Goal: Task Accomplishment & Management: Complete application form

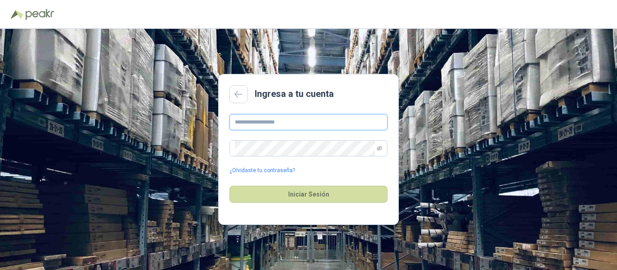
click at [252, 124] on input "text" at bounding box center [308, 122] width 158 height 16
type input "**********"
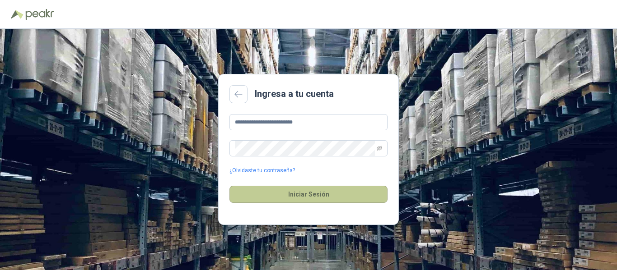
click at [303, 197] on button "Iniciar Sesión" at bounding box center [308, 194] width 158 height 17
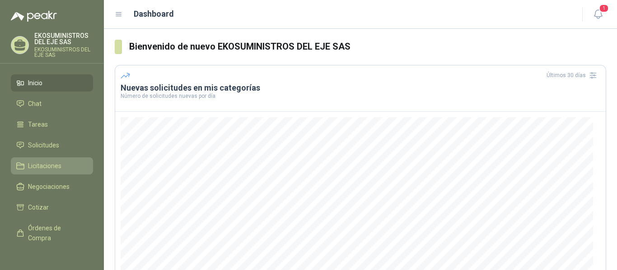
click at [42, 166] on span "Licitaciones" at bounding box center [44, 166] width 33 height 10
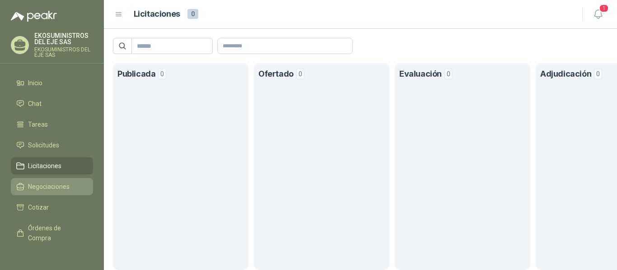
click at [48, 187] on span "Negociaciones" at bounding box center [49, 187] width 42 height 10
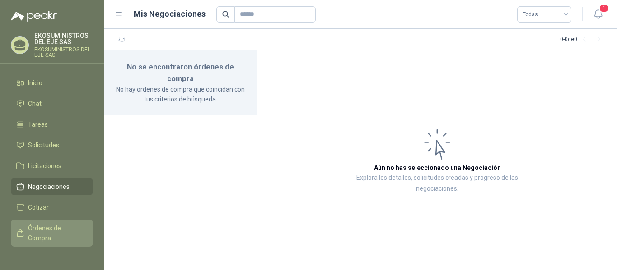
drag, startPoint x: 41, startPoint y: 206, endPoint x: 42, endPoint y: 220, distance: 14.1
click at [41, 207] on span "Cotizar" at bounding box center [38, 208] width 21 height 10
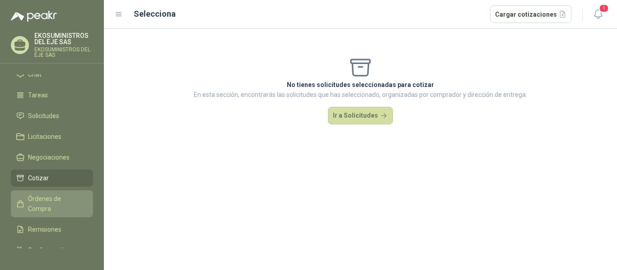
scroll to position [29, 0]
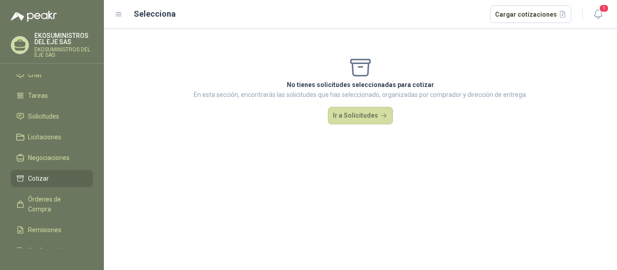
click at [20, 175] on icon at bounding box center [20, 179] width 8 height 8
click at [19, 138] on icon at bounding box center [20, 137] width 8 height 8
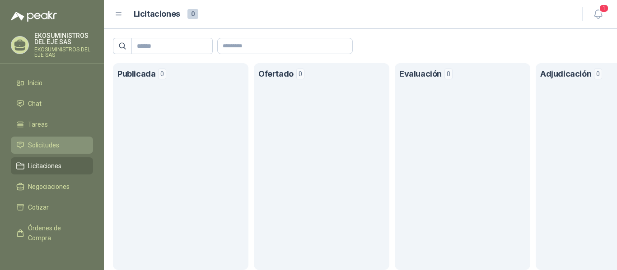
click at [18, 145] on icon at bounding box center [20, 145] width 8 height 8
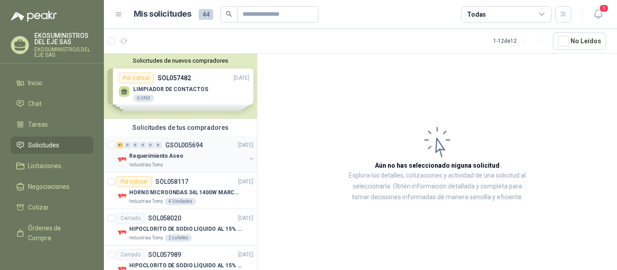
click at [199, 157] on div "Requerimiento Aseo" at bounding box center [187, 156] width 117 height 11
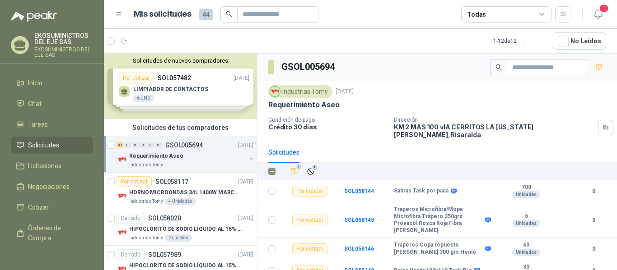
click at [203, 161] on div "Requerimiento Aseo" at bounding box center [187, 156] width 117 height 11
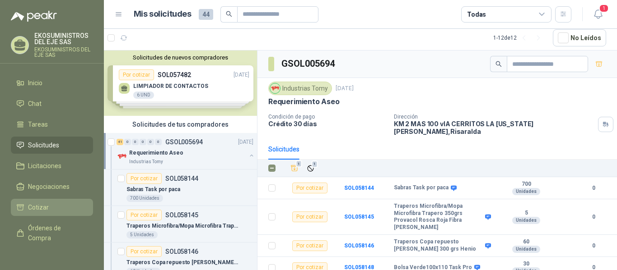
click at [46, 207] on span "Cotizar" at bounding box center [38, 208] width 21 height 10
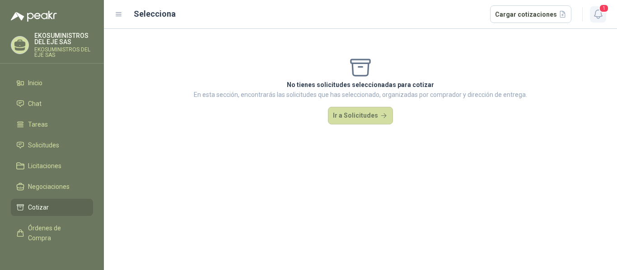
click at [599, 16] on icon "button" at bounding box center [597, 14] width 11 height 11
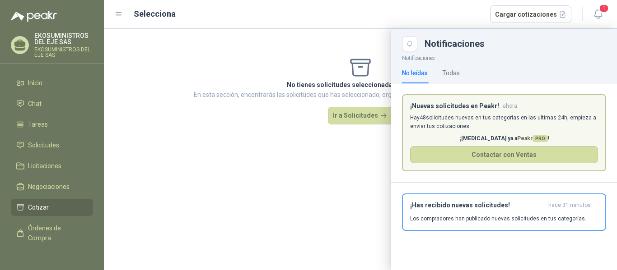
click at [269, 184] on div at bounding box center [360, 149] width 513 height 241
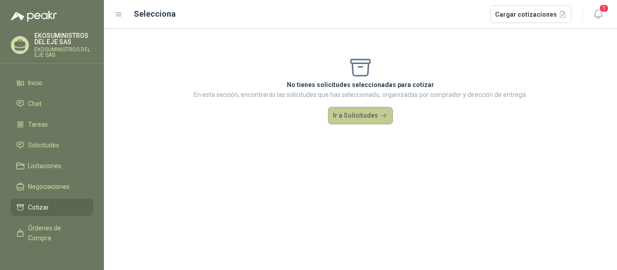
click at [377, 115] on button "Ir a Solicitudes" at bounding box center [360, 116] width 65 height 18
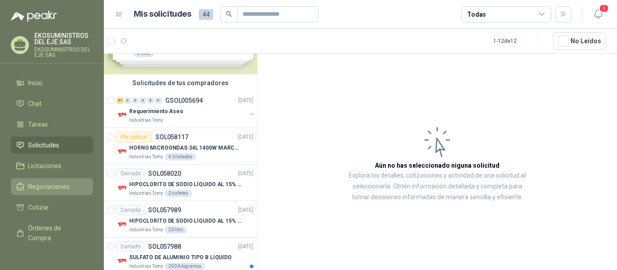
scroll to position [43, 0]
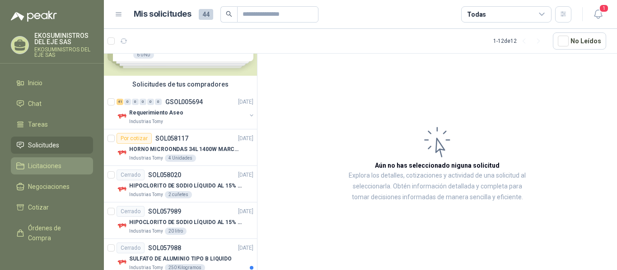
click at [46, 166] on span "Licitaciones" at bounding box center [44, 166] width 33 height 10
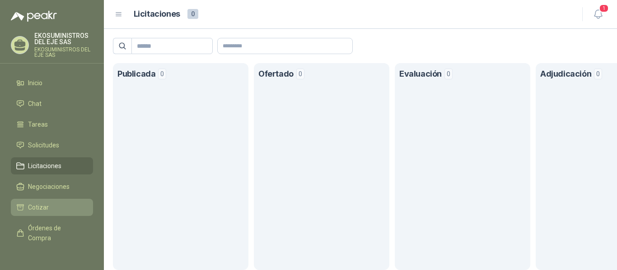
click at [37, 205] on span "Cotizar" at bounding box center [38, 208] width 21 height 10
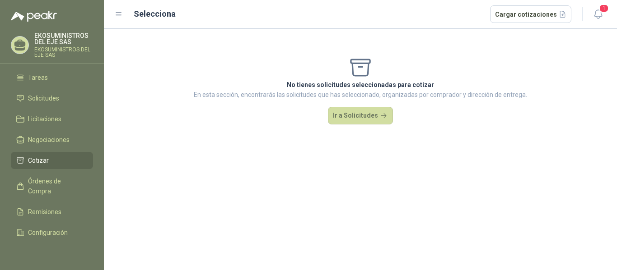
scroll to position [74, 0]
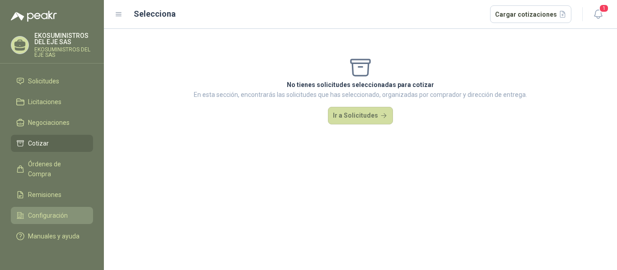
click at [42, 211] on span "Configuración" at bounding box center [48, 216] width 40 height 10
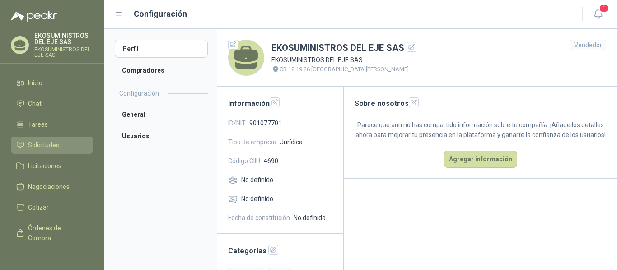
click at [39, 145] on span "Solicitudes" at bounding box center [43, 145] width 31 height 10
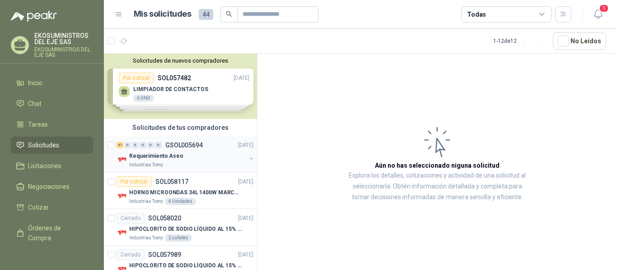
click at [199, 161] on div "Requerimiento Aseo" at bounding box center [187, 156] width 117 height 11
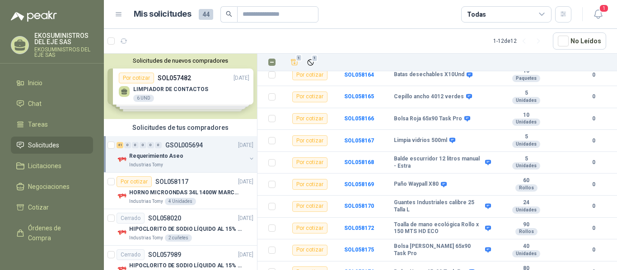
scroll to position [564, 0]
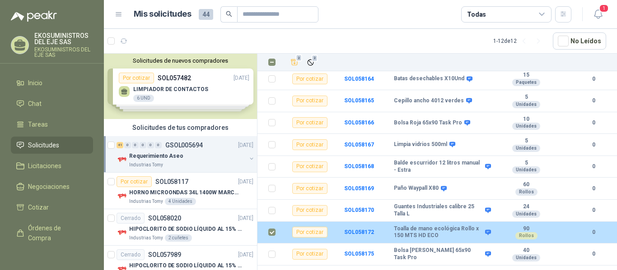
click at [598, 222] on td "0" at bounding box center [598, 233] width 36 height 22
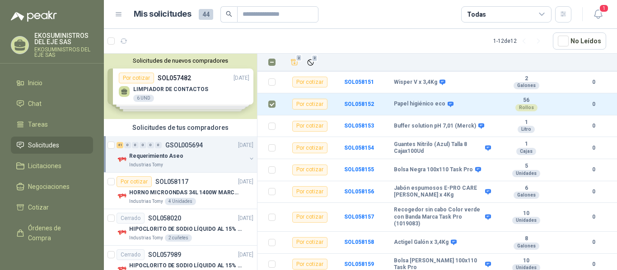
scroll to position [203, 0]
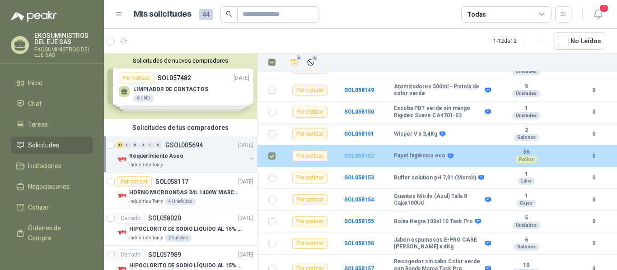
click at [362, 153] on b "SOL058152" at bounding box center [359, 156] width 30 height 6
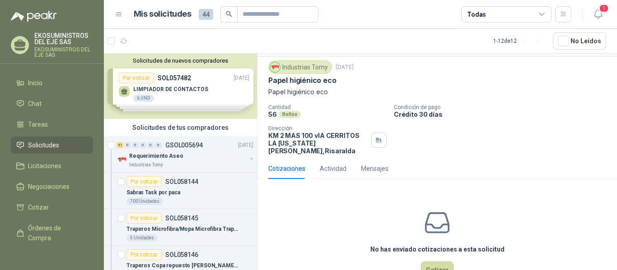
scroll to position [43, 0]
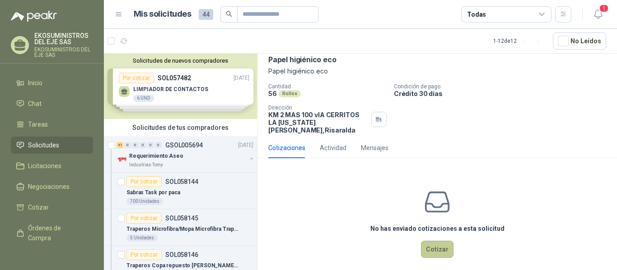
click at [431, 246] on button "Cotizar" at bounding box center [437, 249] width 32 height 17
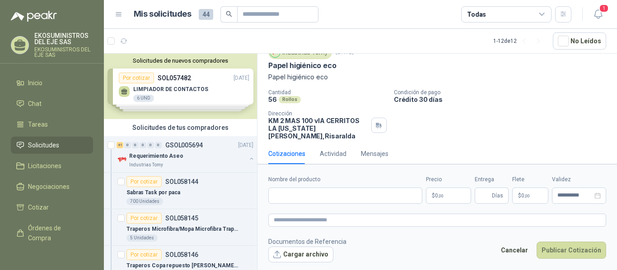
scroll to position [37, 0]
click at [311, 191] on input "Nombre del producto" at bounding box center [345, 196] width 154 height 16
click at [295, 220] on textarea at bounding box center [437, 220] width 338 height 13
click at [327, 149] on div "Actividad" at bounding box center [333, 154] width 27 height 10
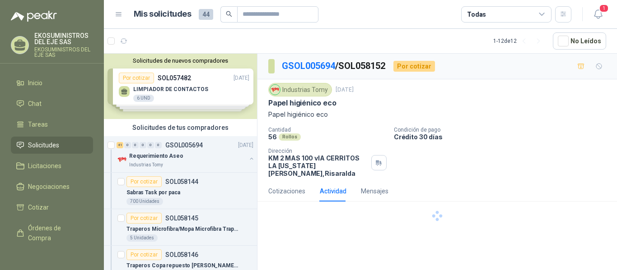
scroll to position [0, 0]
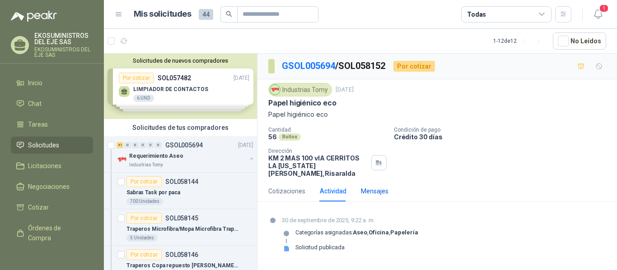
click at [375, 186] on div "Mensajes" at bounding box center [375, 191] width 28 height 10
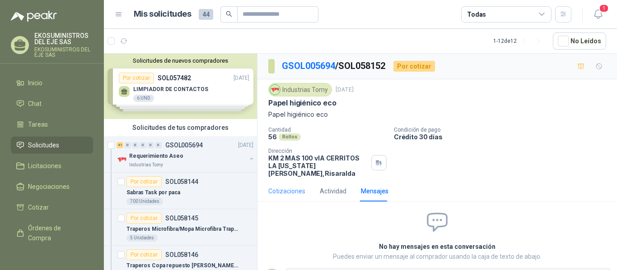
scroll to position [3, 0]
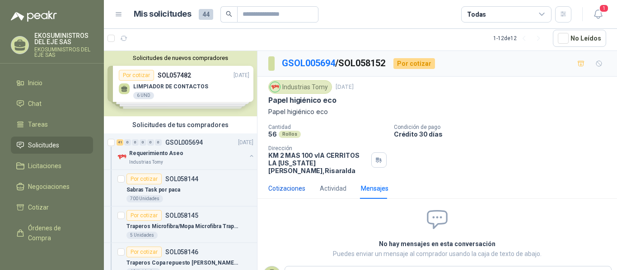
click at [282, 184] on div "Cotizaciones" at bounding box center [286, 189] width 37 height 10
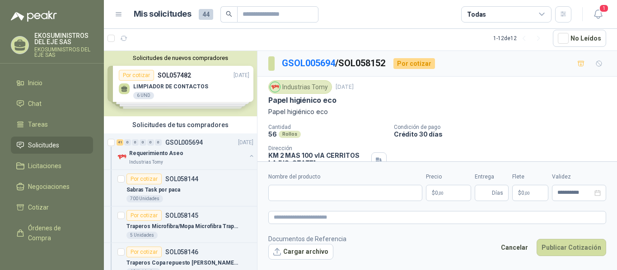
scroll to position [37, 0]
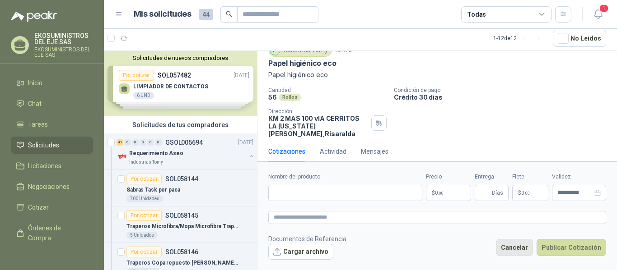
click at [520, 248] on button "Cancelar" at bounding box center [514, 247] width 37 height 17
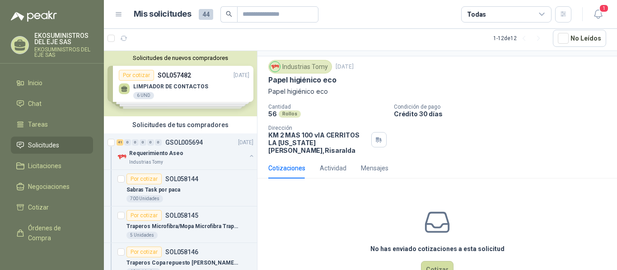
scroll to position [0, 0]
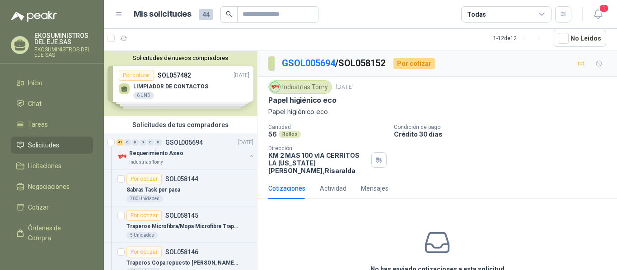
click at [288, 184] on div "Cotizaciones" at bounding box center [286, 189] width 37 height 10
click at [200, 155] on div "Requerimiento Aseo" at bounding box center [187, 153] width 117 height 11
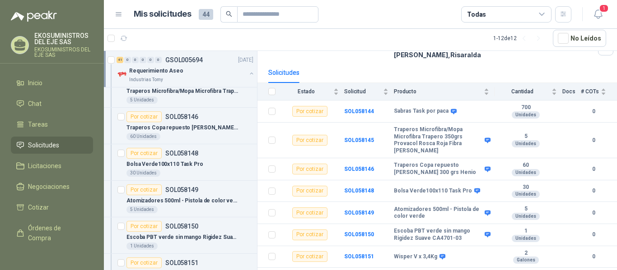
scroll to position [135, 0]
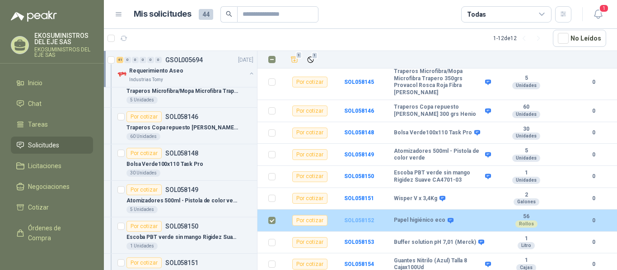
click at [353, 218] on b "SOL058152" at bounding box center [359, 221] width 30 height 6
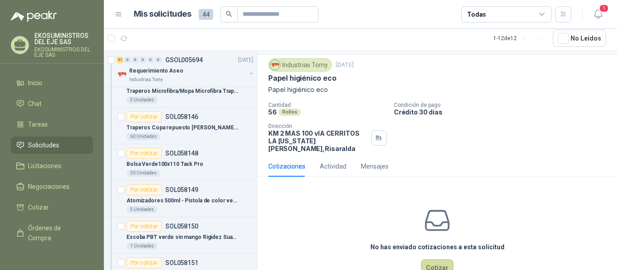
scroll to position [43, 0]
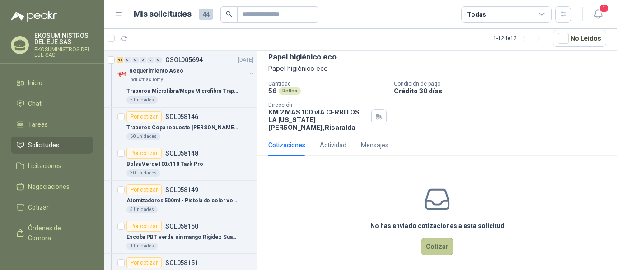
click at [436, 241] on button "Cotizar" at bounding box center [437, 246] width 32 height 17
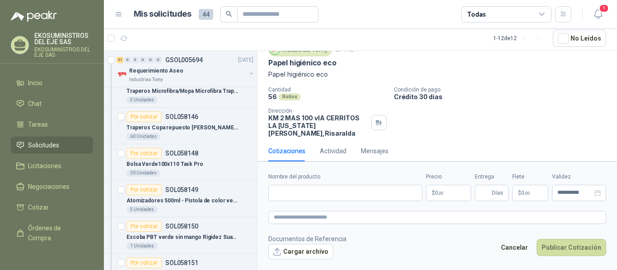
scroll to position [37, 0]
click at [576, 246] on button "Publicar Cotización" at bounding box center [571, 247] width 70 height 17
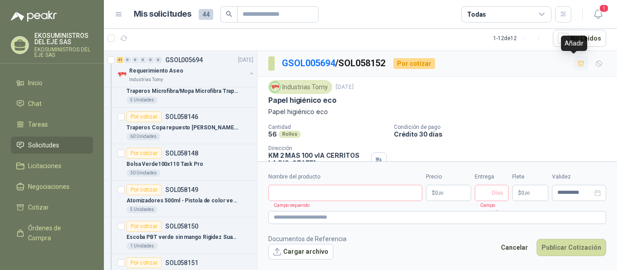
click at [577, 65] on icon "button" at bounding box center [581, 64] width 8 height 8
click at [595, 64] on icon "button" at bounding box center [599, 64] width 8 height 8
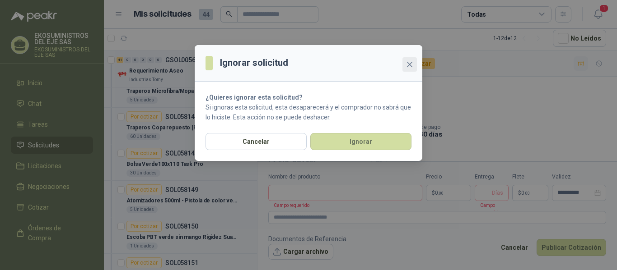
click at [409, 60] on button "Close" at bounding box center [409, 64] width 14 height 14
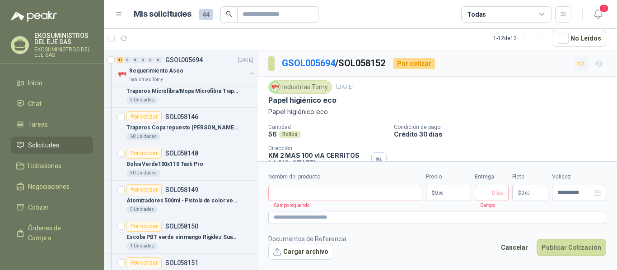
click at [422, 258] on footer "Documentos de Referencia Cargar archivo Cancelar Publicar Cotización" at bounding box center [437, 247] width 338 height 26
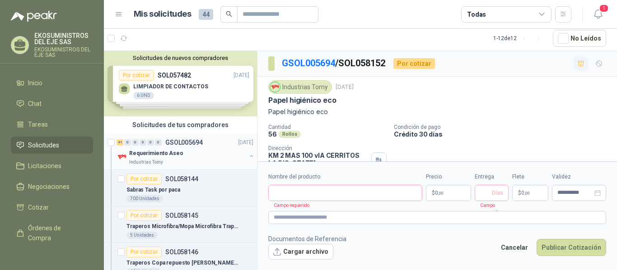
click at [209, 154] on div "Requerimiento Aseo" at bounding box center [187, 153] width 117 height 11
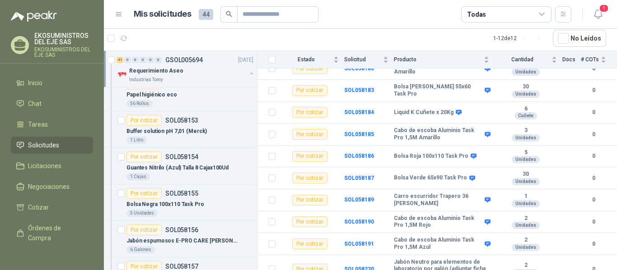
scroll to position [406, 0]
